Goal: Information Seeking & Learning: Learn about a topic

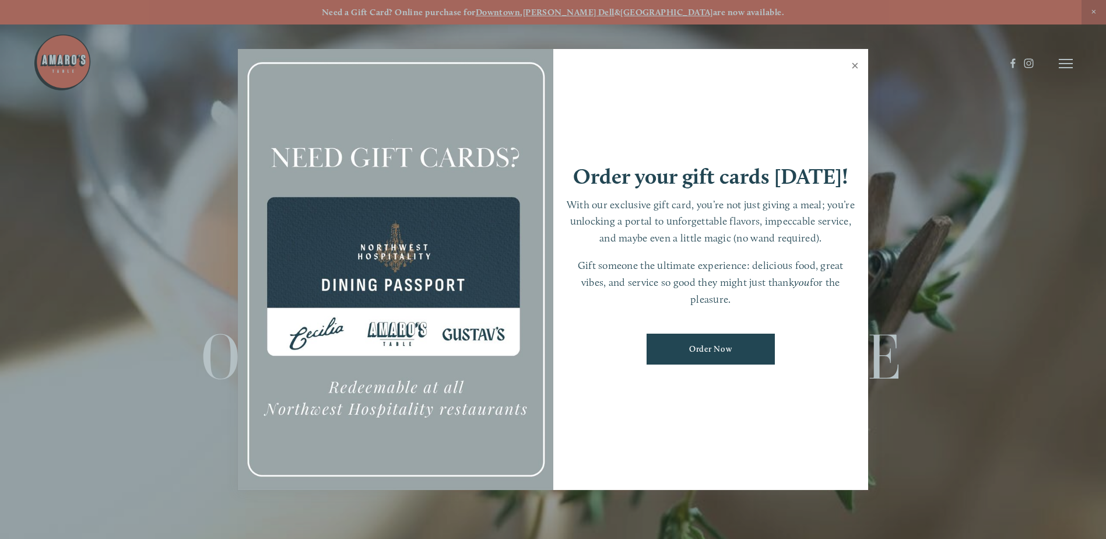
click at [856, 66] on link "Close" at bounding box center [855, 67] width 23 height 33
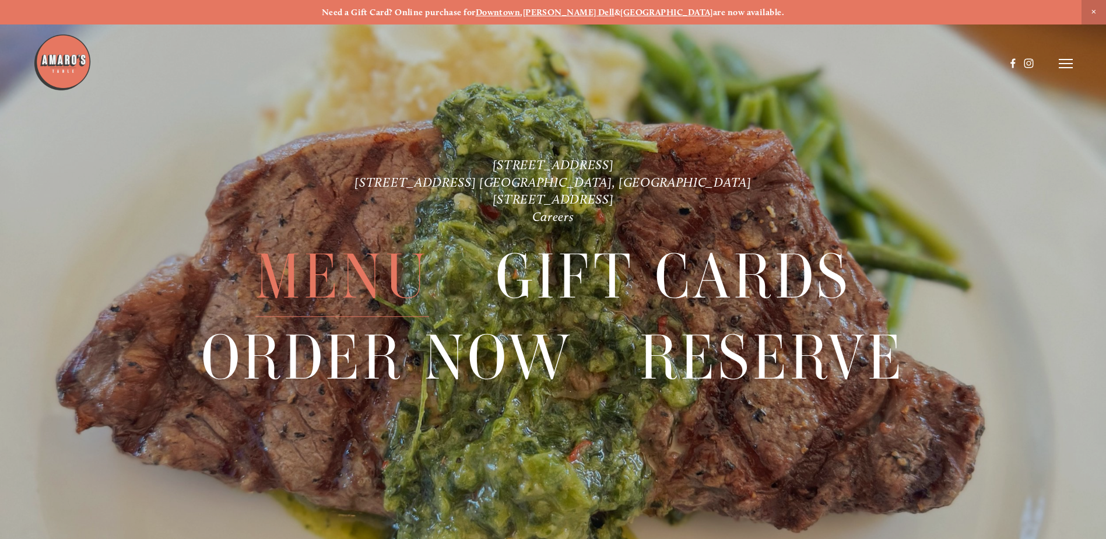
click at [372, 283] on span "Menu" at bounding box center [342, 277] width 174 height 80
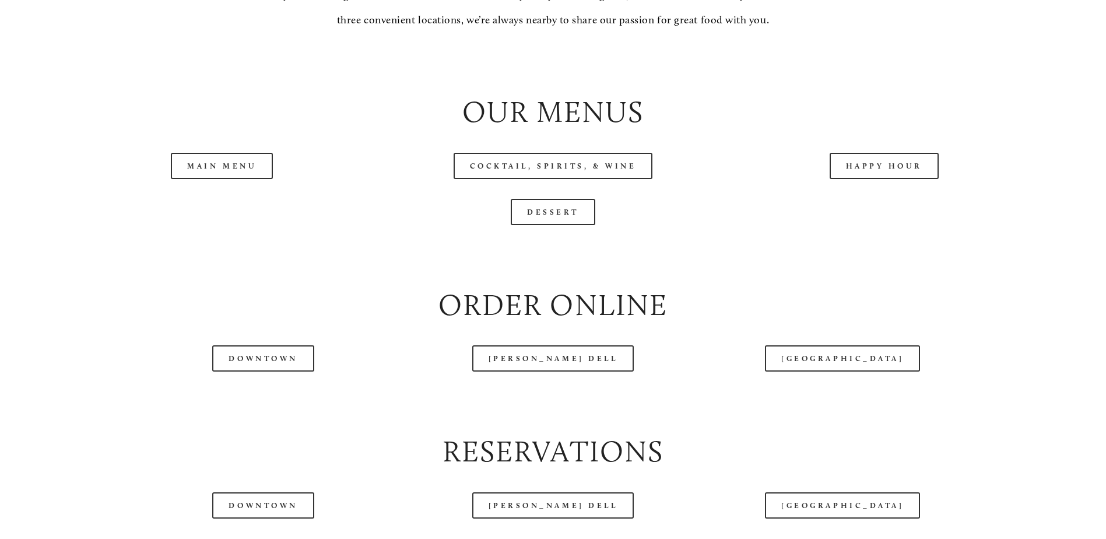
scroll to position [1341, 0]
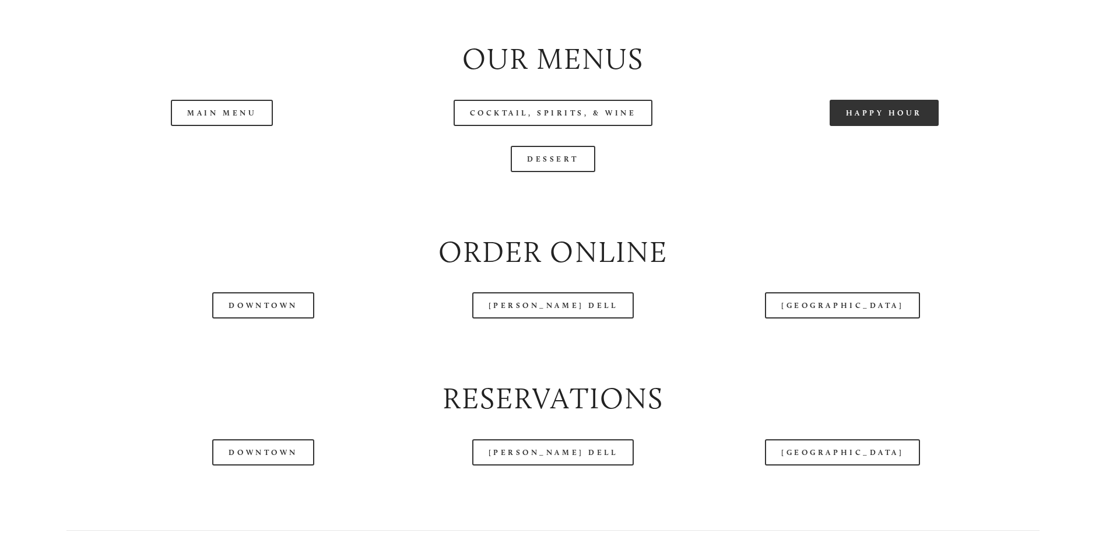
click at [900, 126] on link "Happy Hour" at bounding box center [885, 113] width 110 height 26
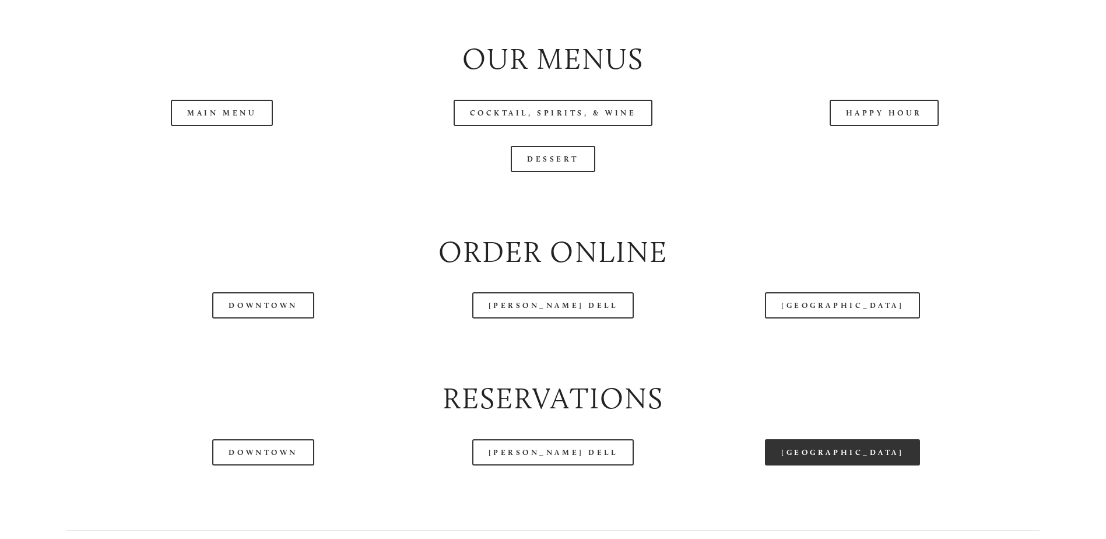
click at [857, 465] on link "[GEOGRAPHIC_DATA]" at bounding box center [842, 452] width 155 height 26
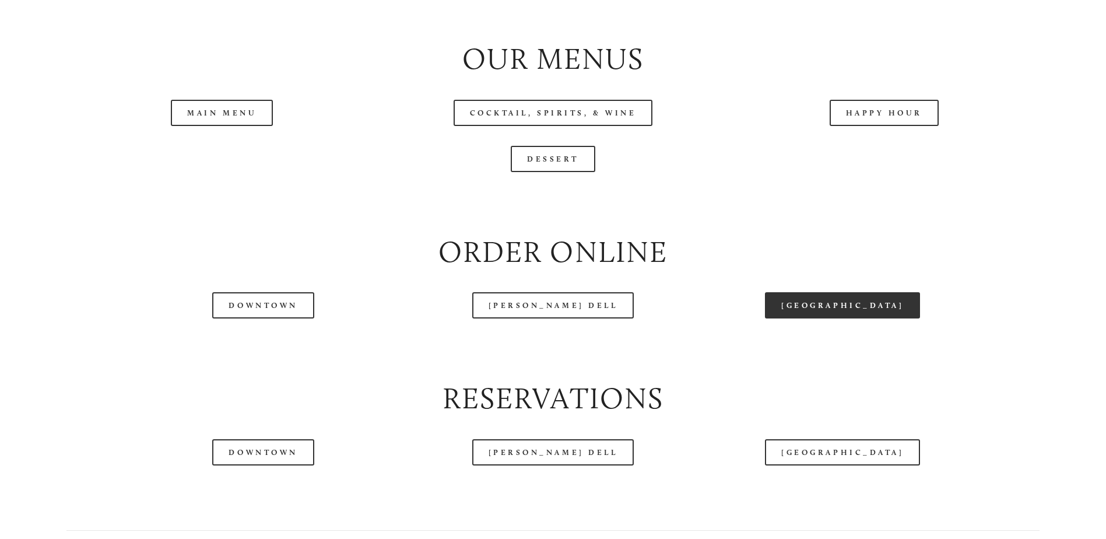
click at [867, 318] on link "[GEOGRAPHIC_DATA]" at bounding box center [842, 305] width 155 height 26
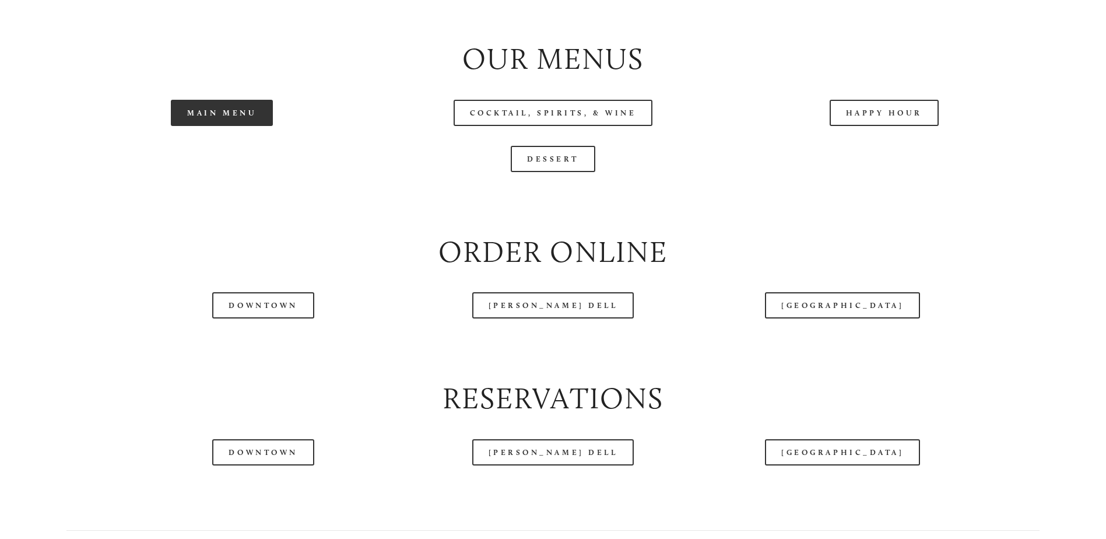
click at [199, 126] on link "Main Menu" at bounding box center [222, 113] width 102 height 26
